Goal: Information Seeking & Learning: Check status

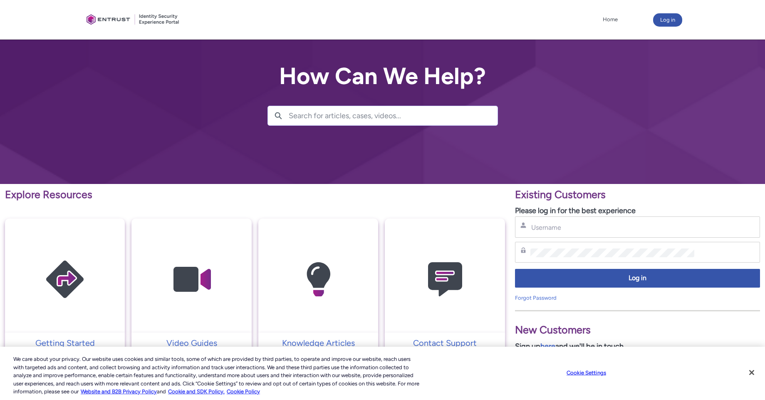
click at [687, 139] on div at bounding box center [382, 92] width 765 height 184
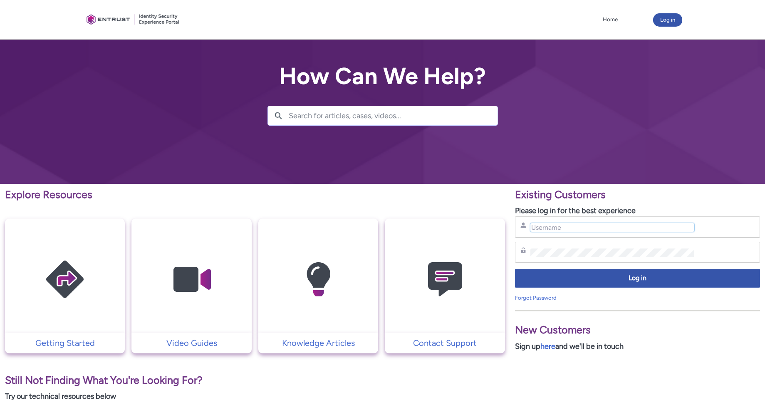
click at [563, 228] on input "Username" at bounding box center [612, 227] width 164 height 9
type input "gleb.borisov@mynd.co"
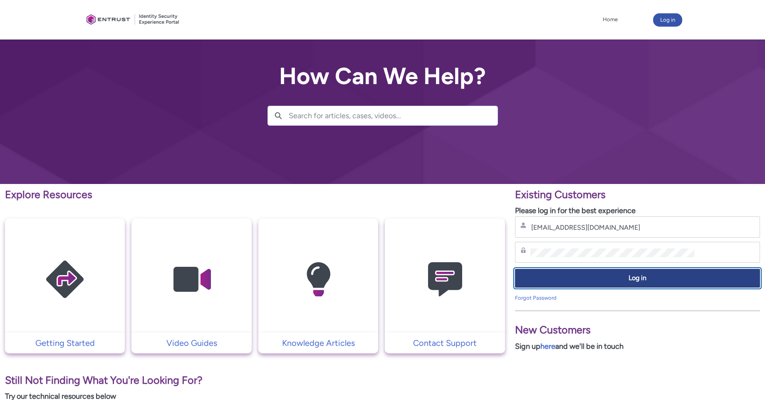
click at [597, 277] on span "Log in" at bounding box center [637, 278] width 234 height 10
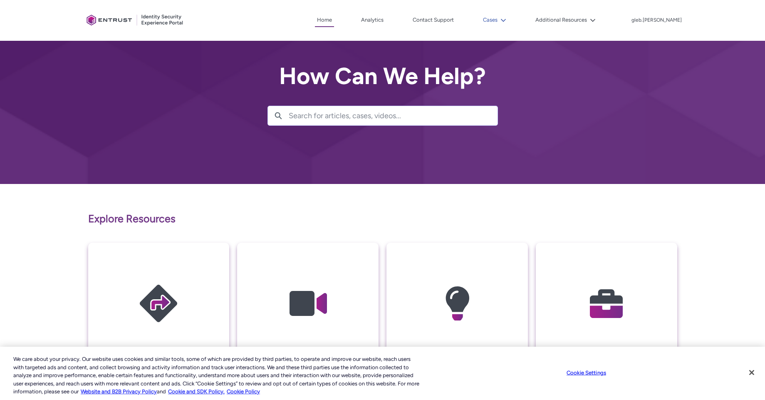
click at [508, 25] on button "Cases" at bounding box center [494, 20] width 27 height 12
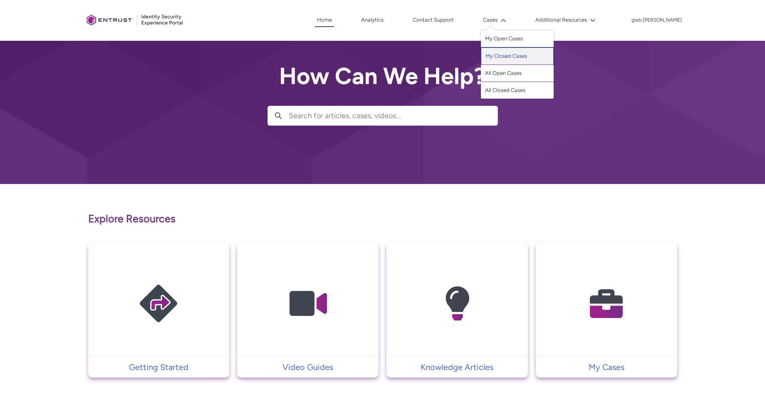
click at [525, 60] on link "My Closed Cases" at bounding box center [517, 55] width 73 height 17
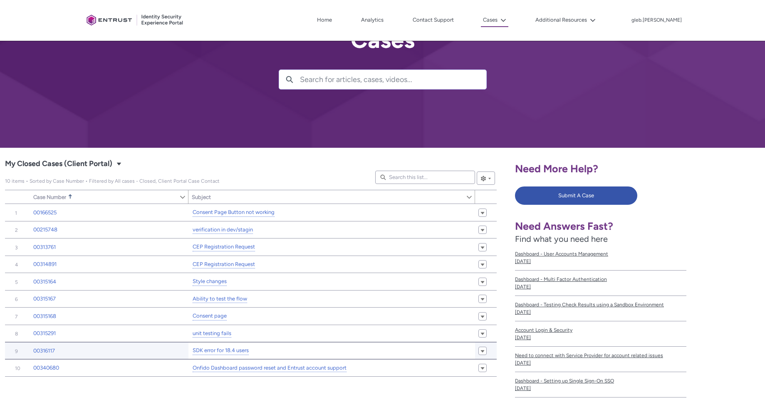
scroll to position [50, 0]
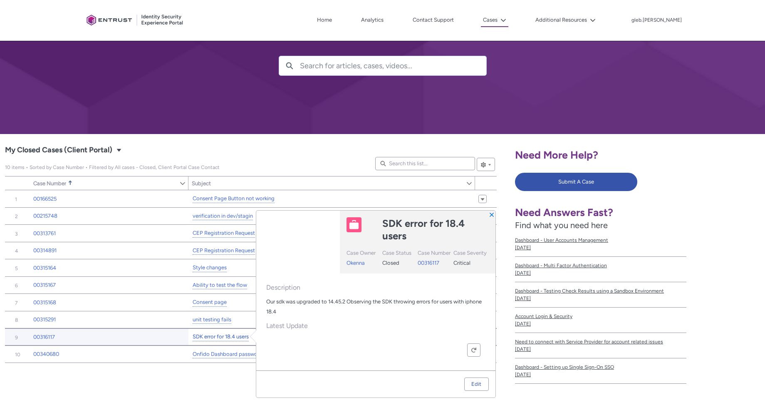
click at [240, 336] on link "SDK error for 18.4 users" at bounding box center [221, 336] width 56 height 9
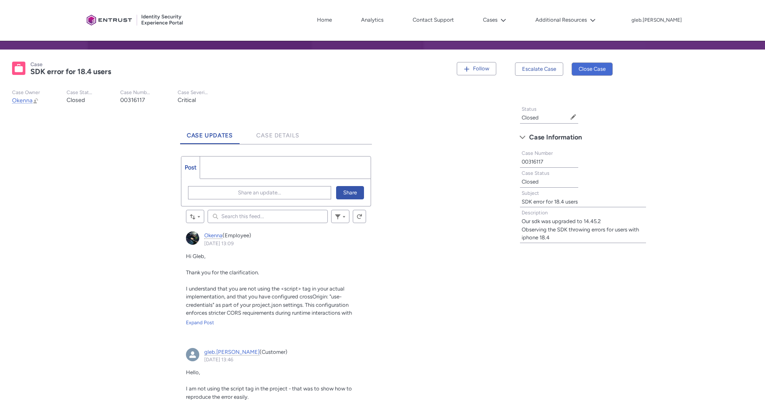
scroll to position [150, 0]
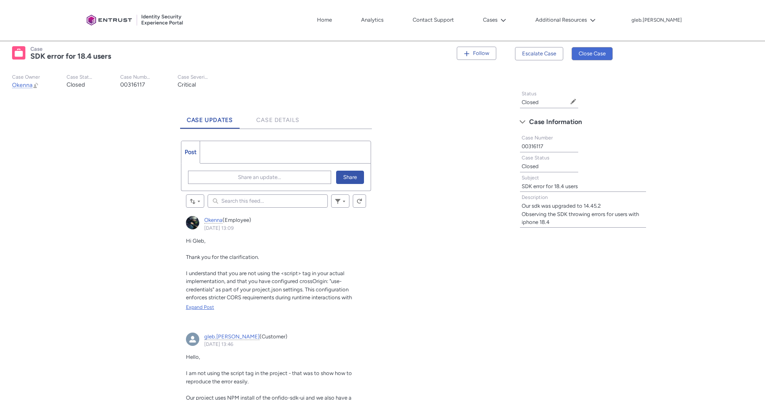
click at [210, 307] on div "Expand Post" at bounding box center [276, 306] width 180 height 7
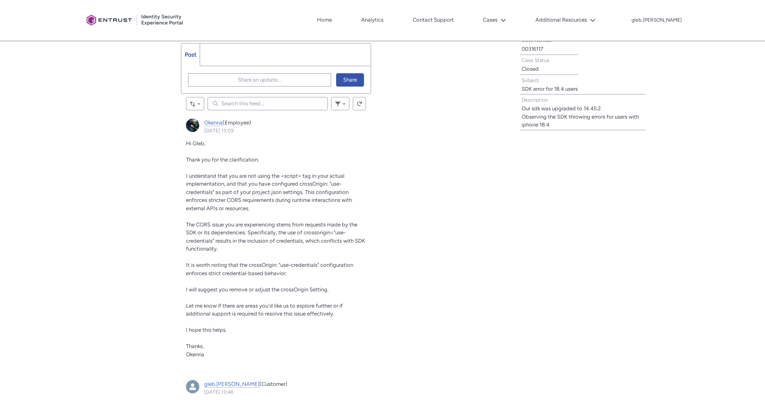
scroll to position [250, 0]
